Goal: Find specific page/section: Find specific page/section

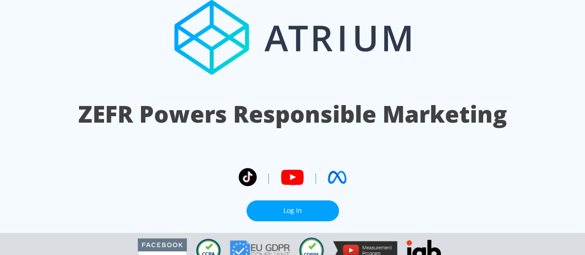
click at [300, 211] on link "Log In" at bounding box center [293, 210] width 93 height 21
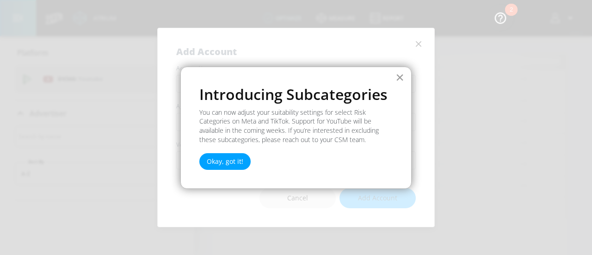
click at [399, 76] on button "×" at bounding box center [400, 77] width 9 height 15
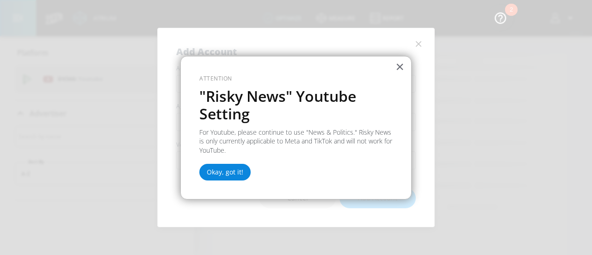
click at [236, 170] on button "Okay, got it!" at bounding box center [224, 172] width 51 height 17
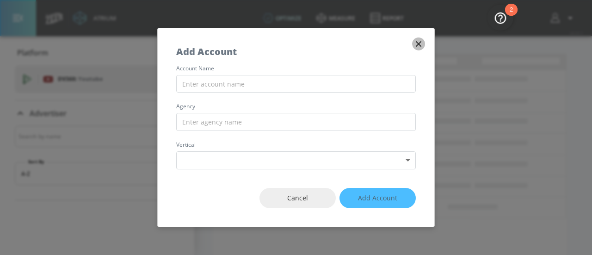
click at [422, 45] on icon "button" at bounding box center [419, 44] width 10 height 10
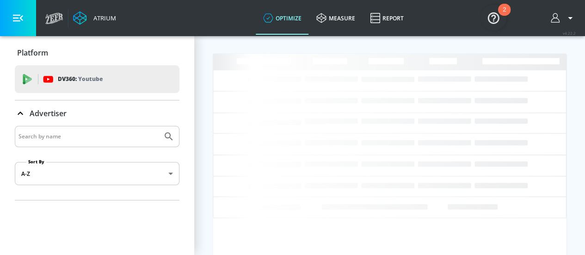
click at [19, 115] on icon at bounding box center [20, 113] width 11 height 11
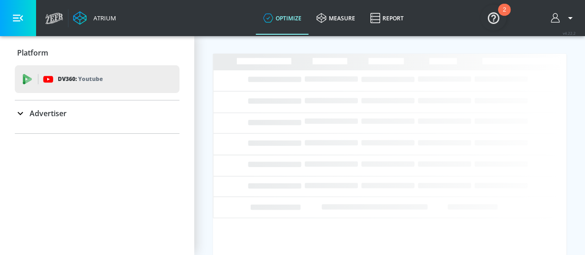
click at [19, 115] on icon at bounding box center [20, 113] width 11 height 11
click at [576, 19] on icon "button" at bounding box center [570, 17] width 11 height 11
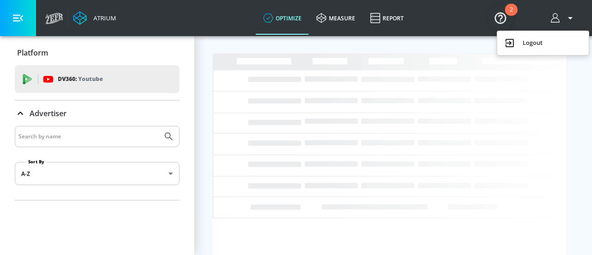
click at [333, 15] on div at bounding box center [296, 127] width 592 height 255
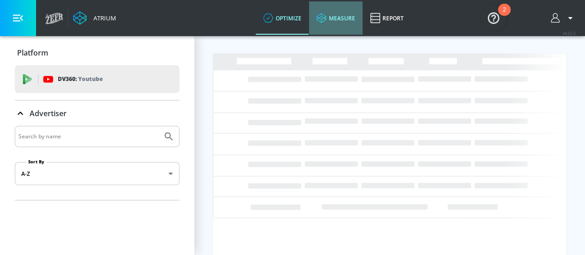
click at [347, 19] on link "measure" at bounding box center [336, 17] width 54 height 33
